Goal: Information Seeking & Learning: Understand process/instructions

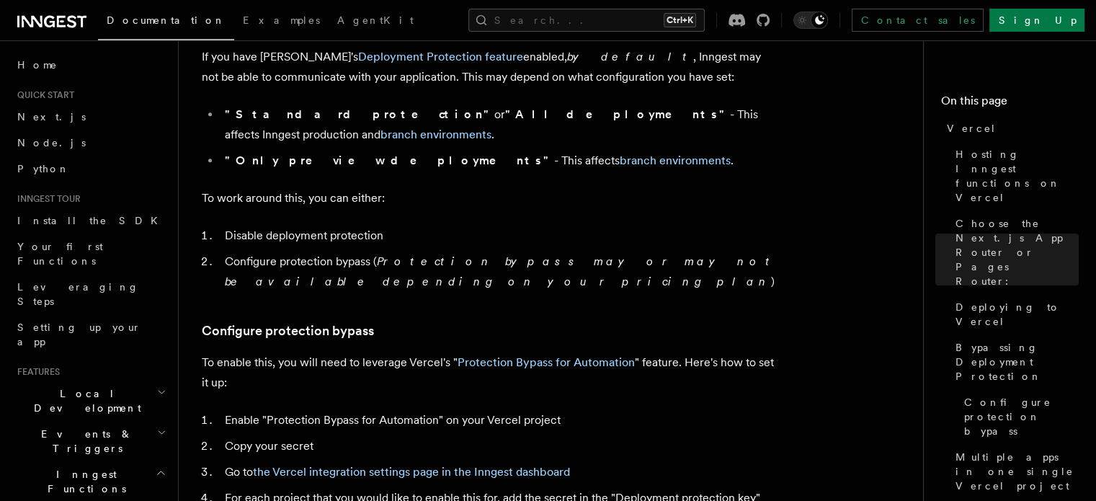
scroll to position [1124, 0]
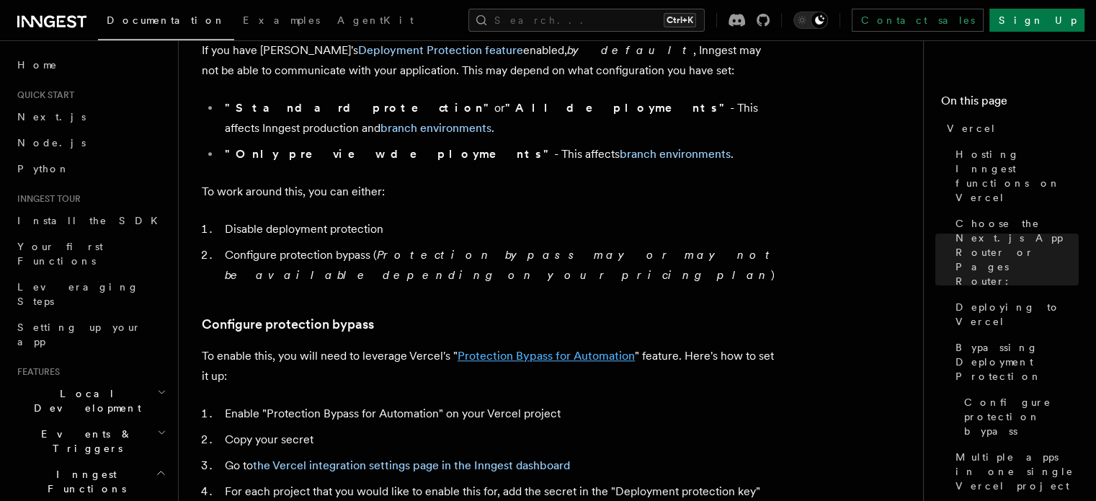
click at [511, 349] on link "Protection Bypass for Automation" at bounding box center [545, 356] width 177 height 14
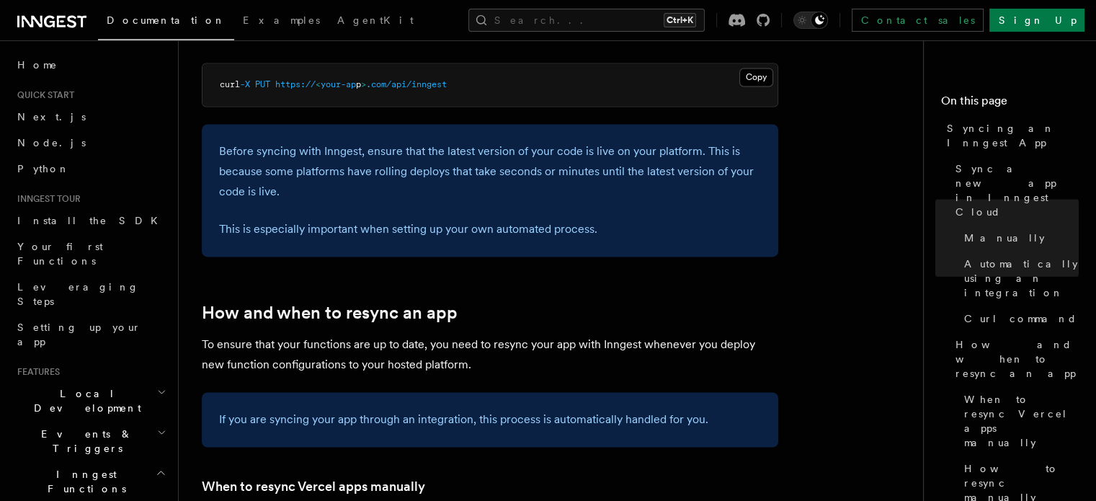
scroll to position [2538, 0]
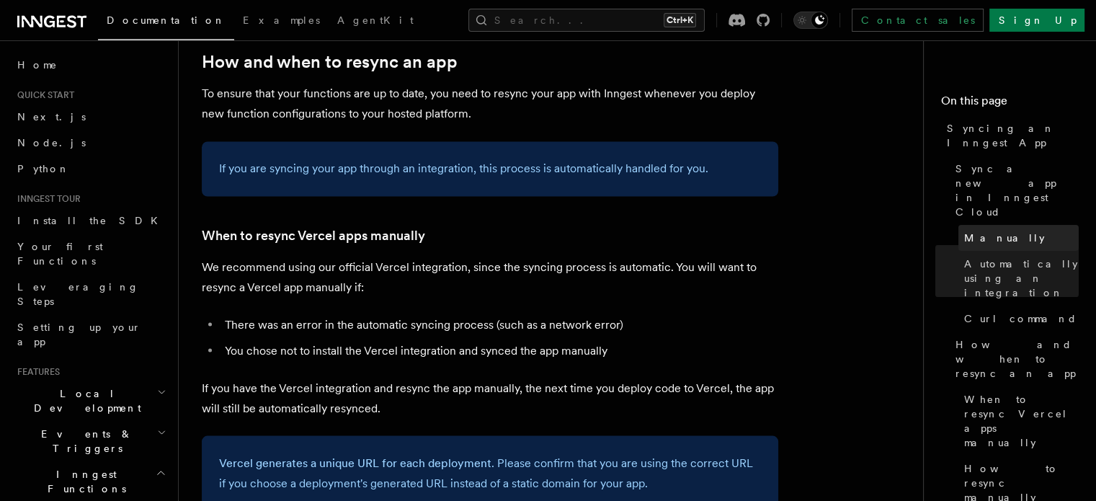
click at [964, 230] on span "Manually" at bounding box center [1004, 237] width 81 height 14
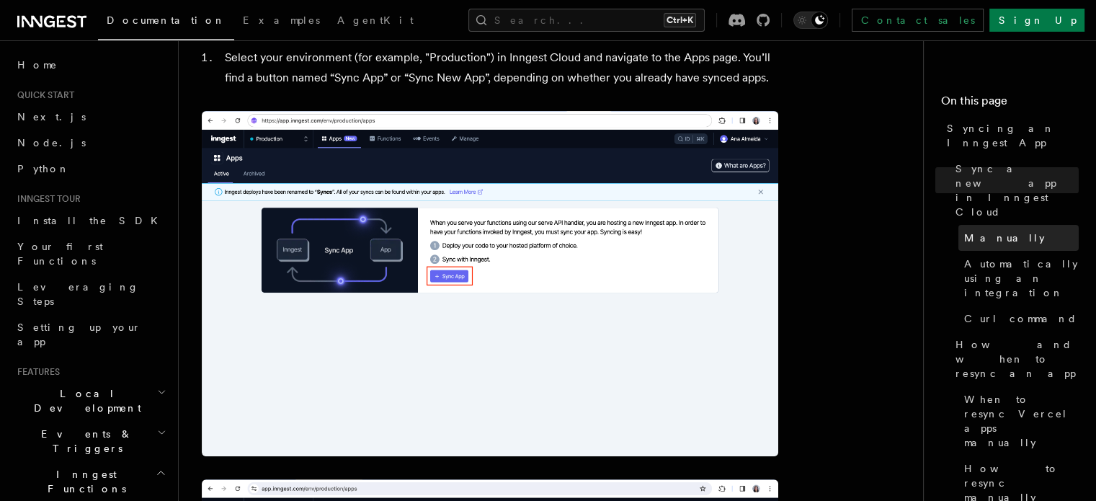
scroll to position [320, 0]
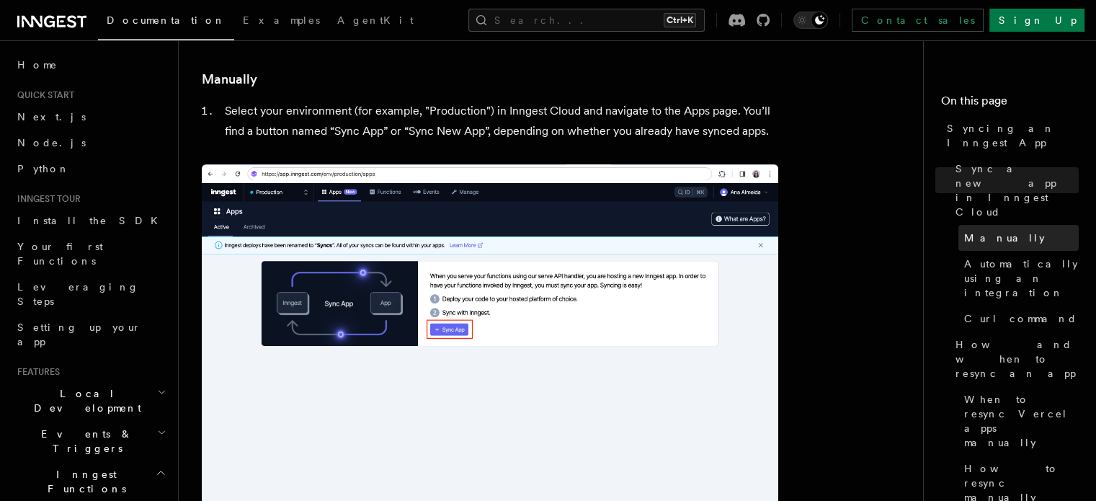
click at [964, 230] on span "Manually" at bounding box center [1004, 237] width 81 height 14
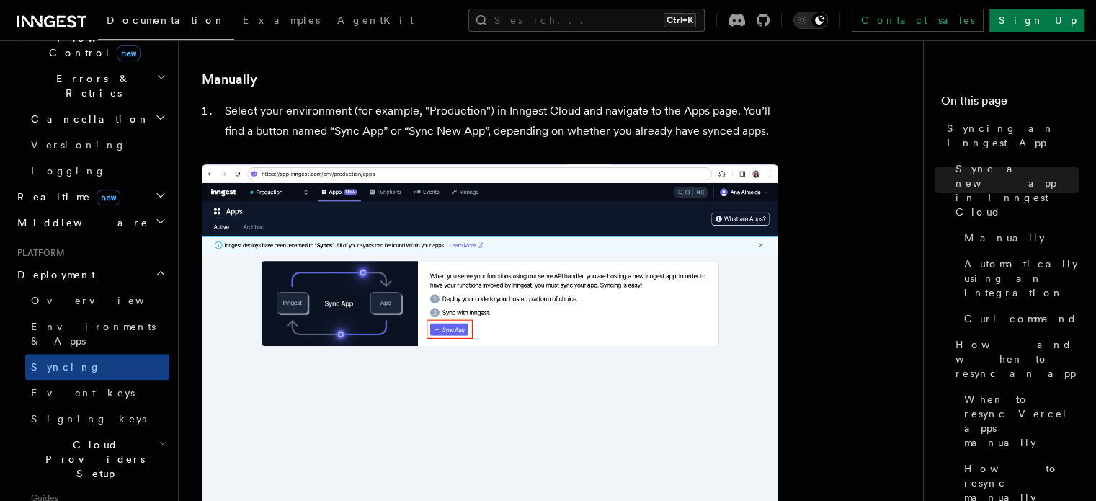
scroll to position [558, 0]
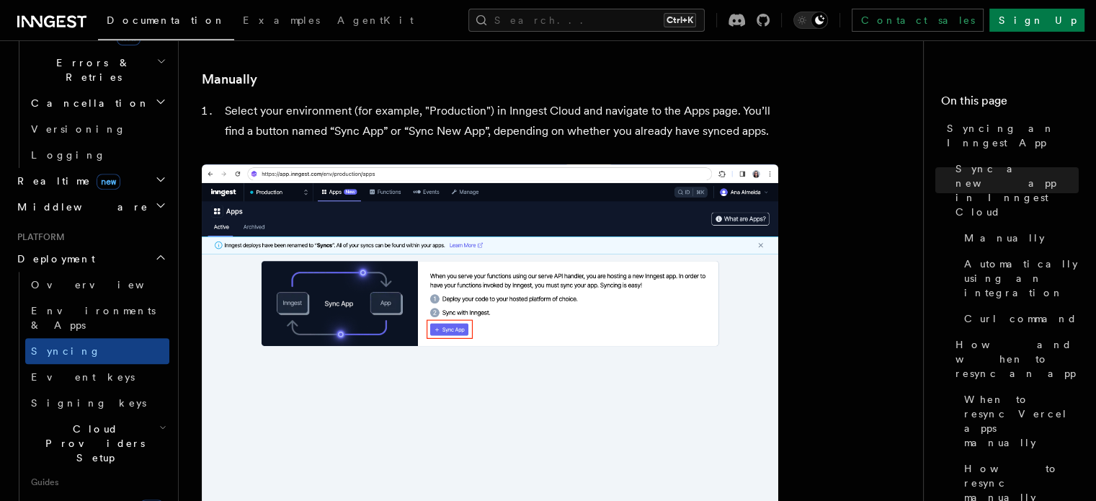
click at [84, 397] on span "Signing keys" at bounding box center [88, 403] width 115 height 12
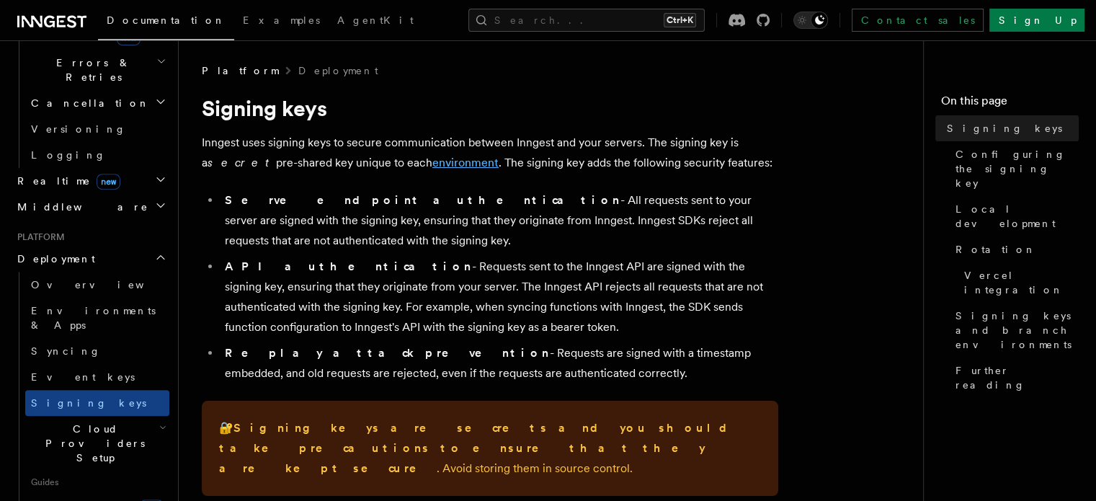
click at [432, 161] on link "environment" at bounding box center [465, 163] width 66 height 14
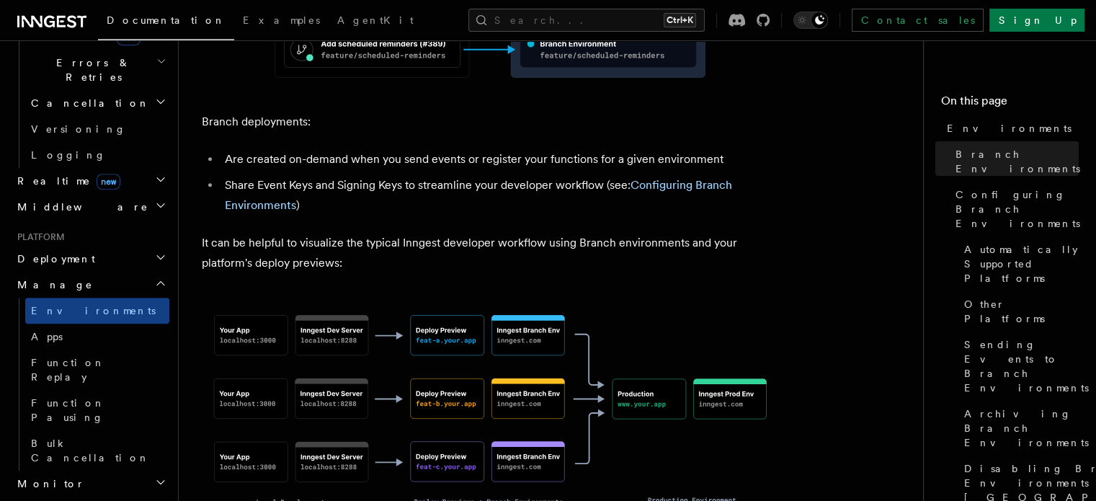
scroll to position [924, 0]
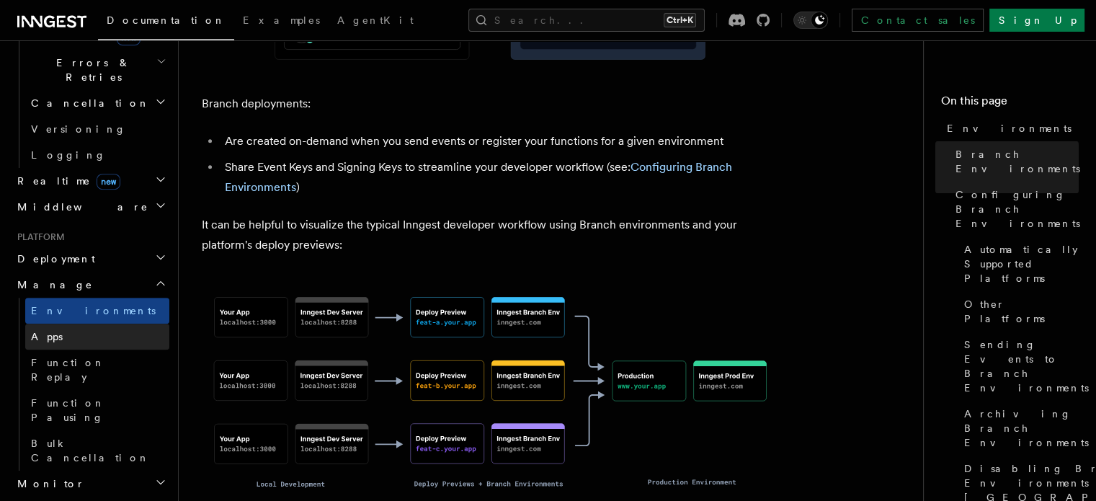
click at [111, 323] on link "Apps" at bounding box center [97, 336] width 144 height 26
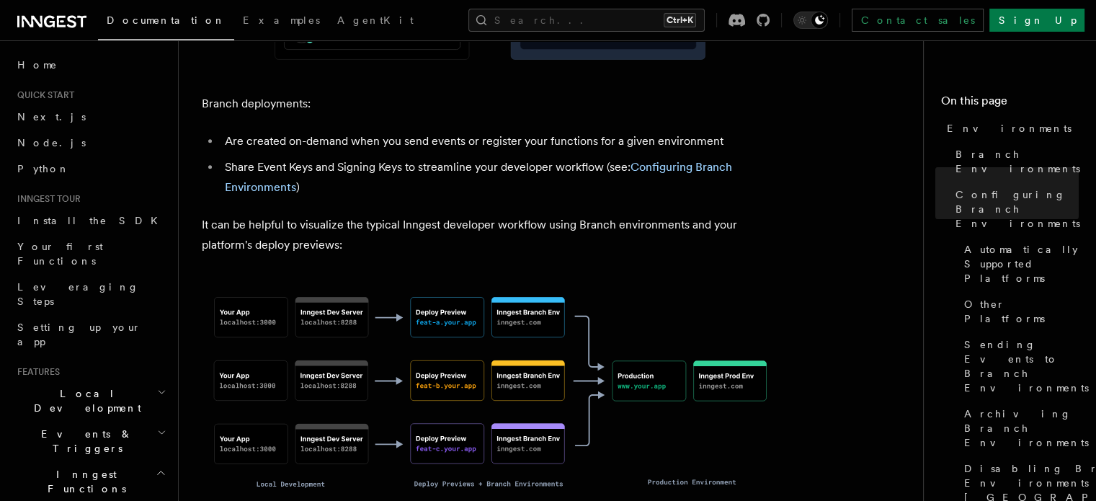
scroll to position [1383, 0]
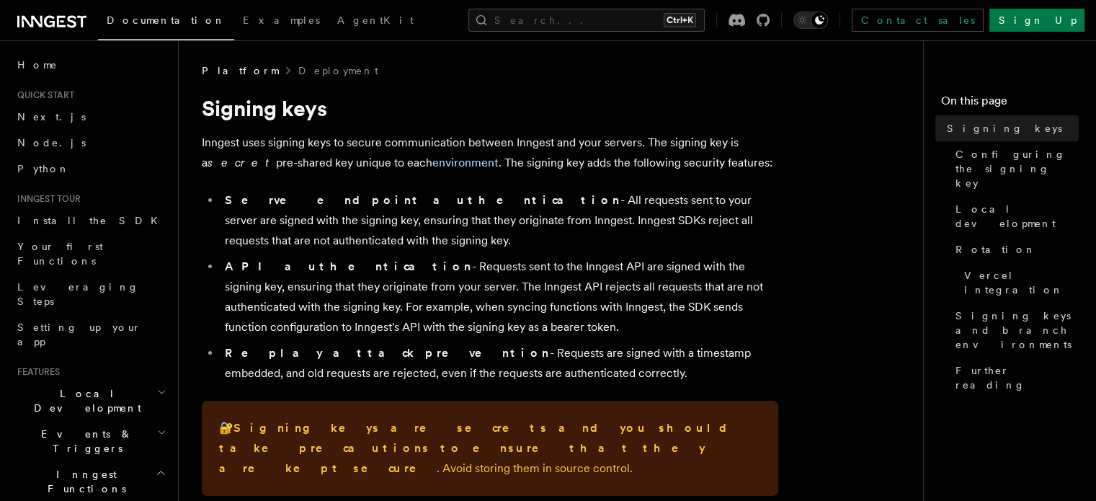
scroll to position [320, 0]
